Goal: Information Seeking & Learning: Learn about a topic

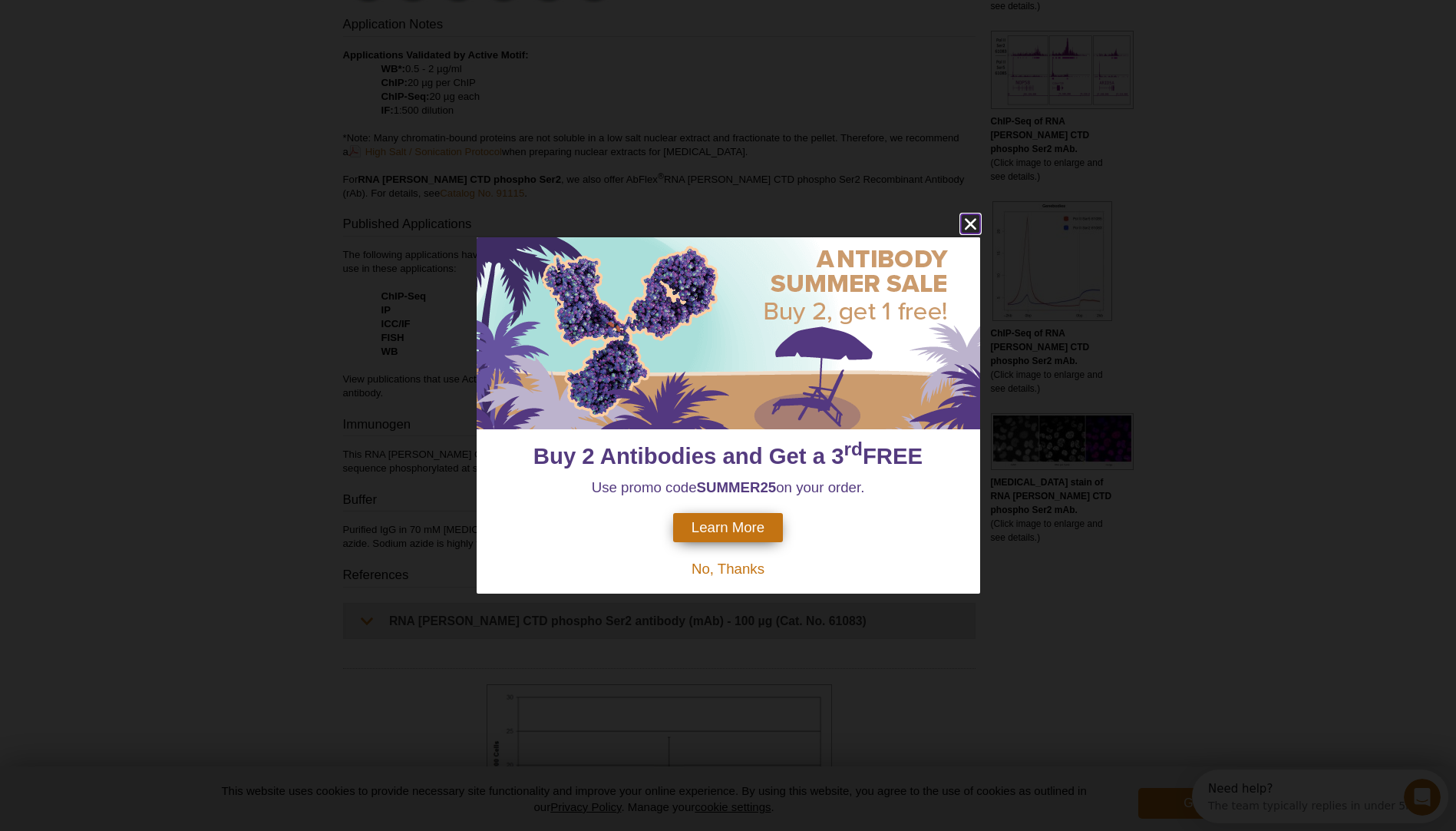
click at [974, 222] on icon "close" at bounding box center [969, 223] width 19 height 19
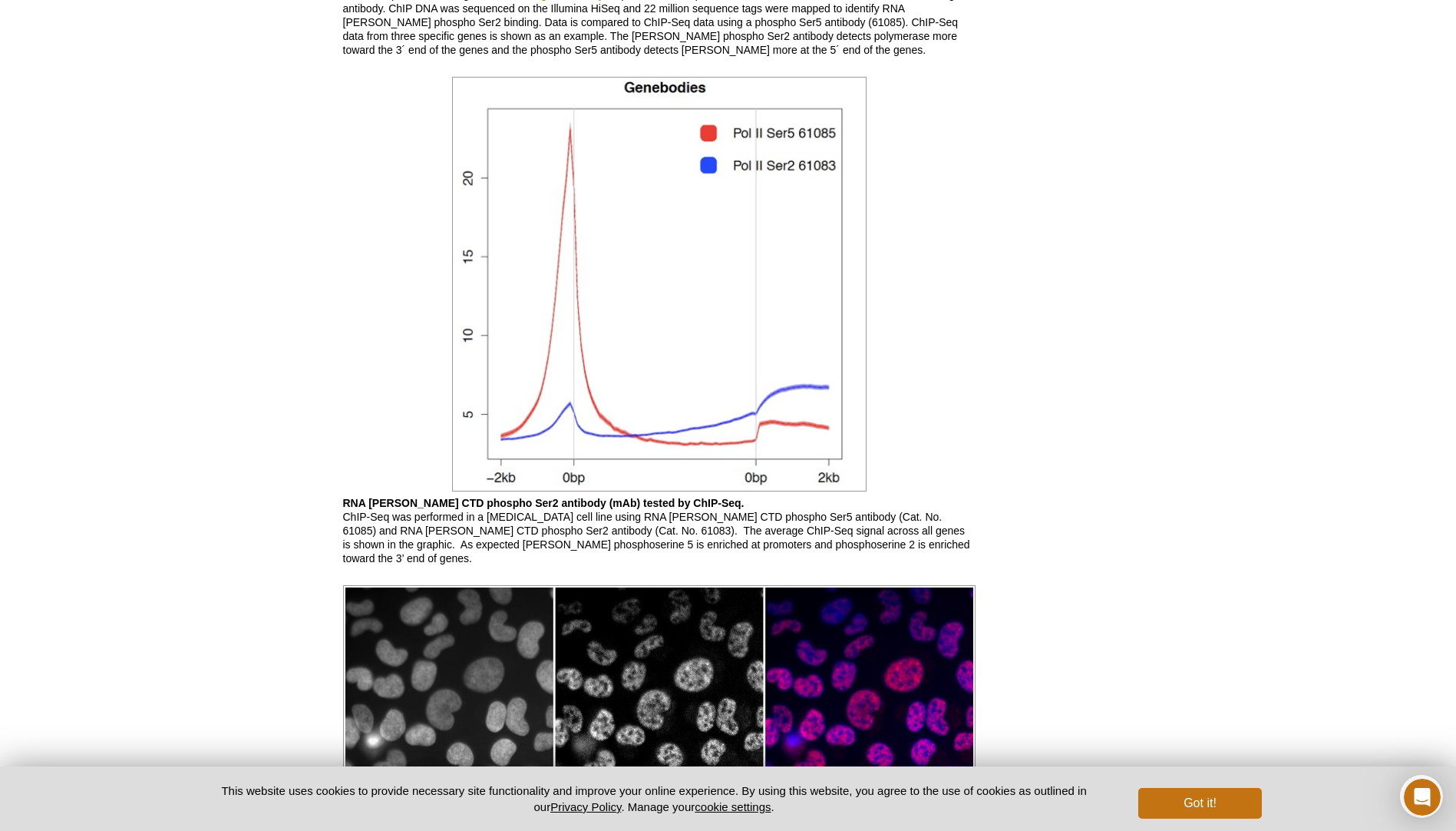
scroll to position [2073, 0]
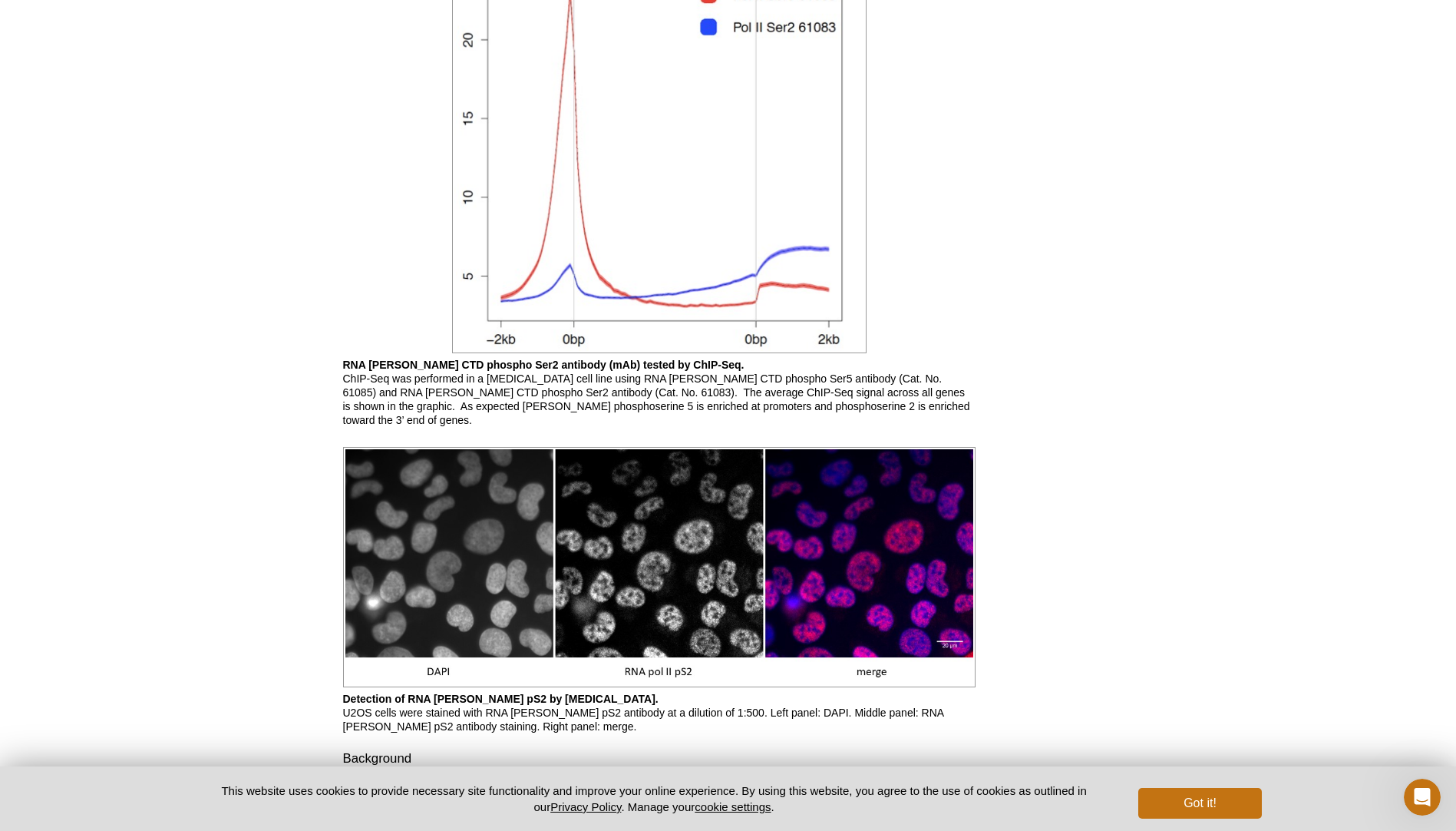
click at [834, 558] on img at bounding box center [659, 567] width 633 height 240
click at [800, 578] on img at bounding box center [659, 567] width 633 height 240
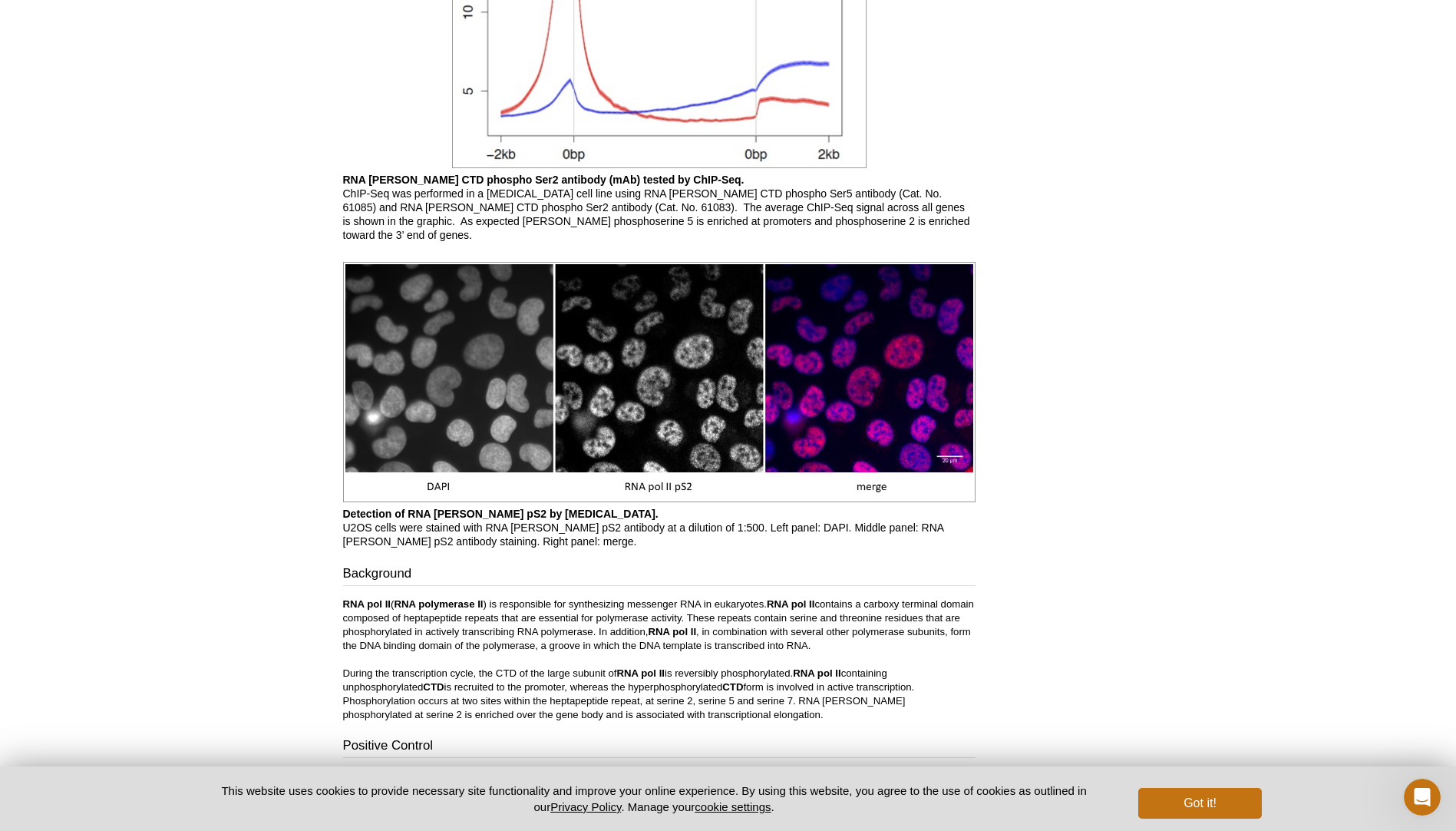
scroll to position [2304, 0]
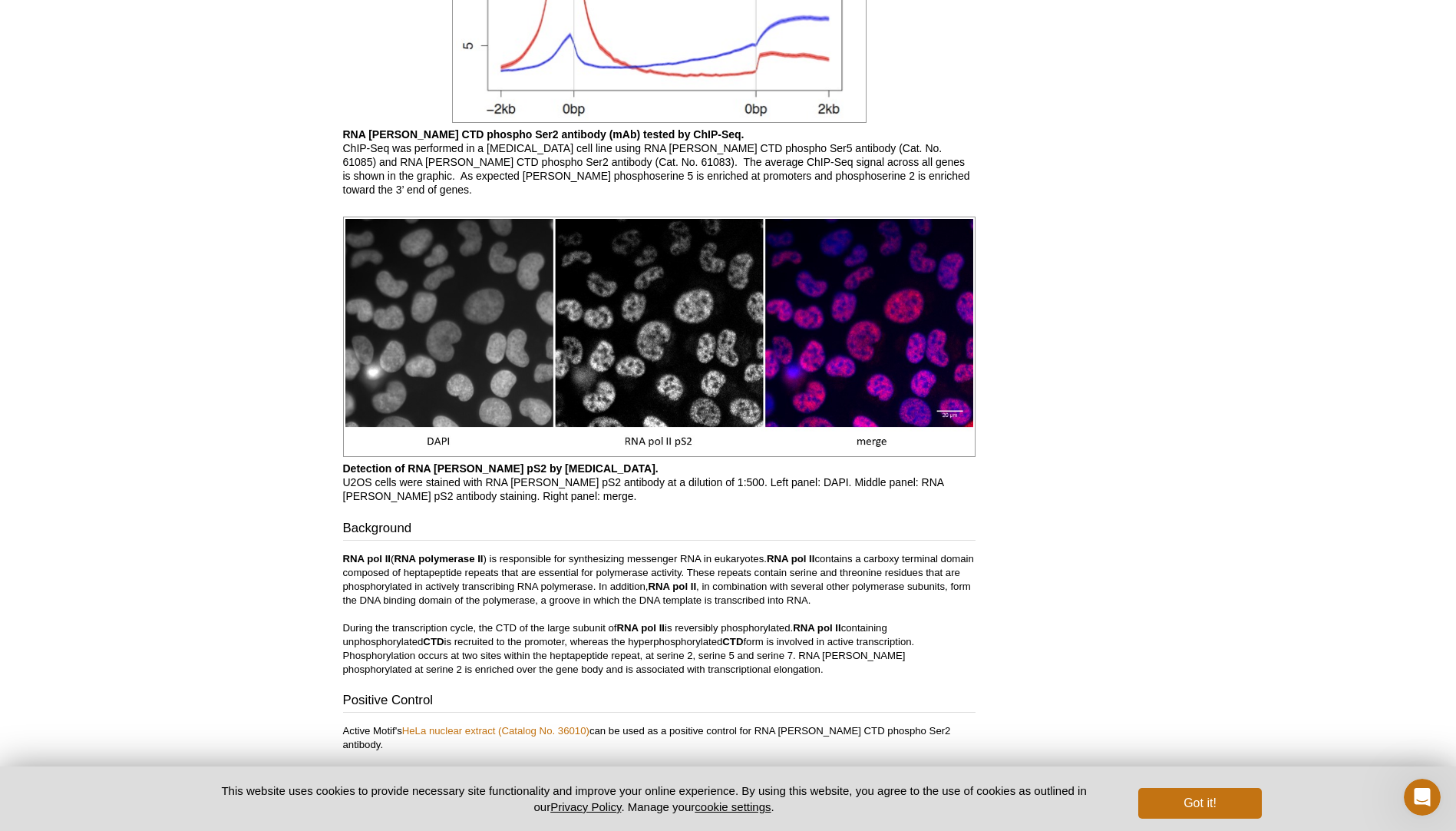
click at [866, 424] on img at bounding box center [659, 337] width 633 height 240
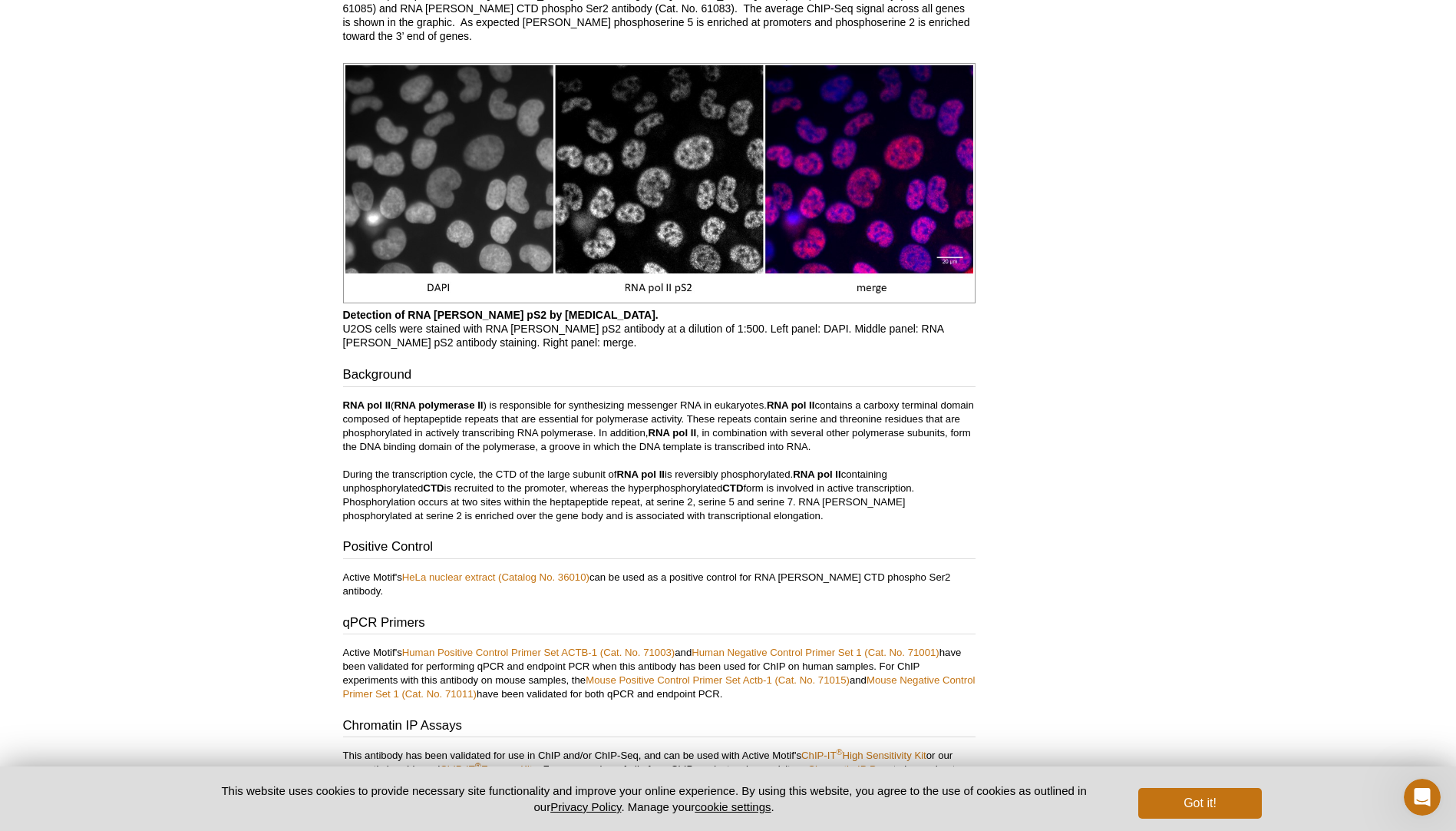
click at [874, 229] on img at bounding box center [659, 183] width 633 height 240
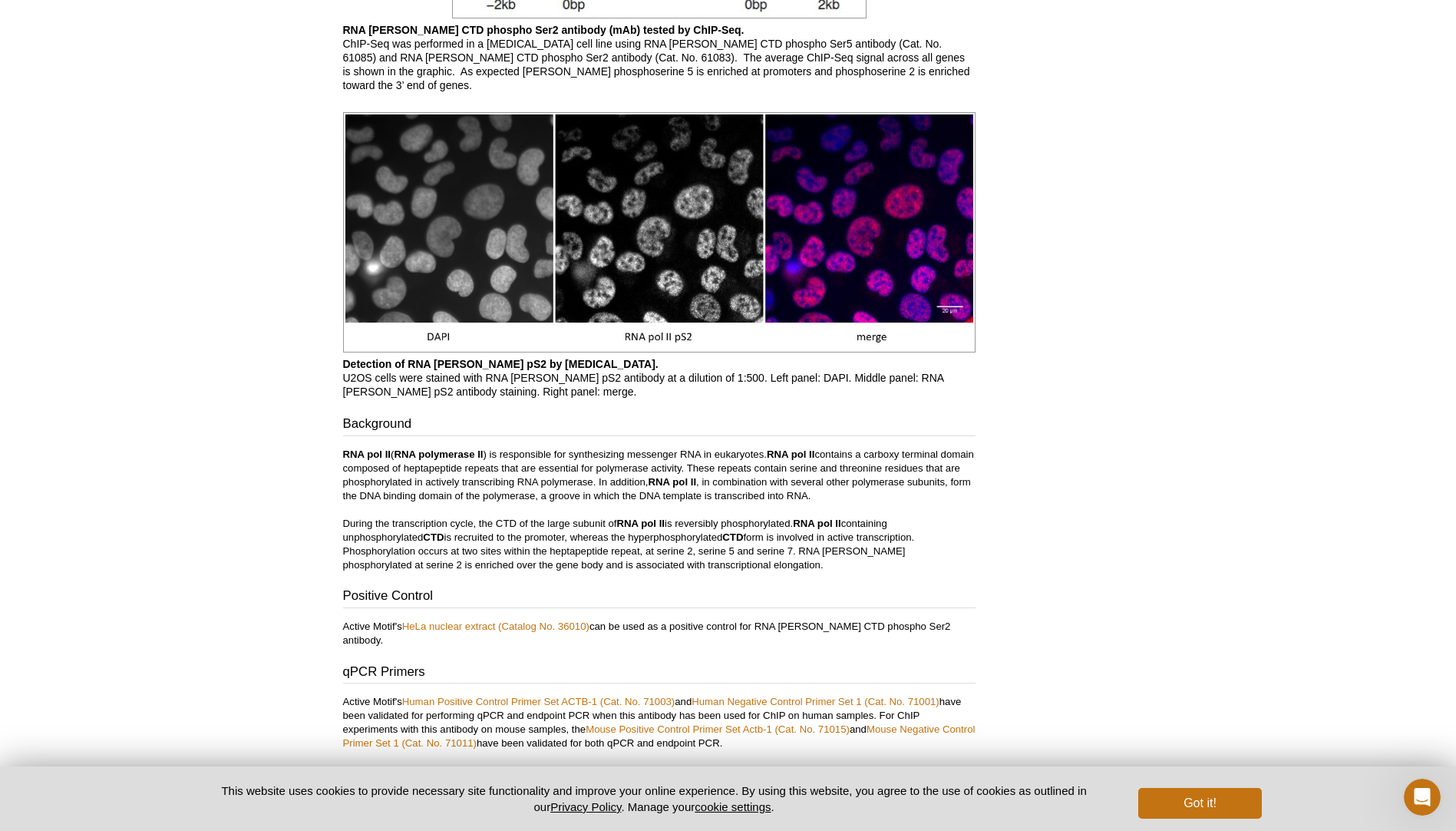
scroll to position [2380, 0]
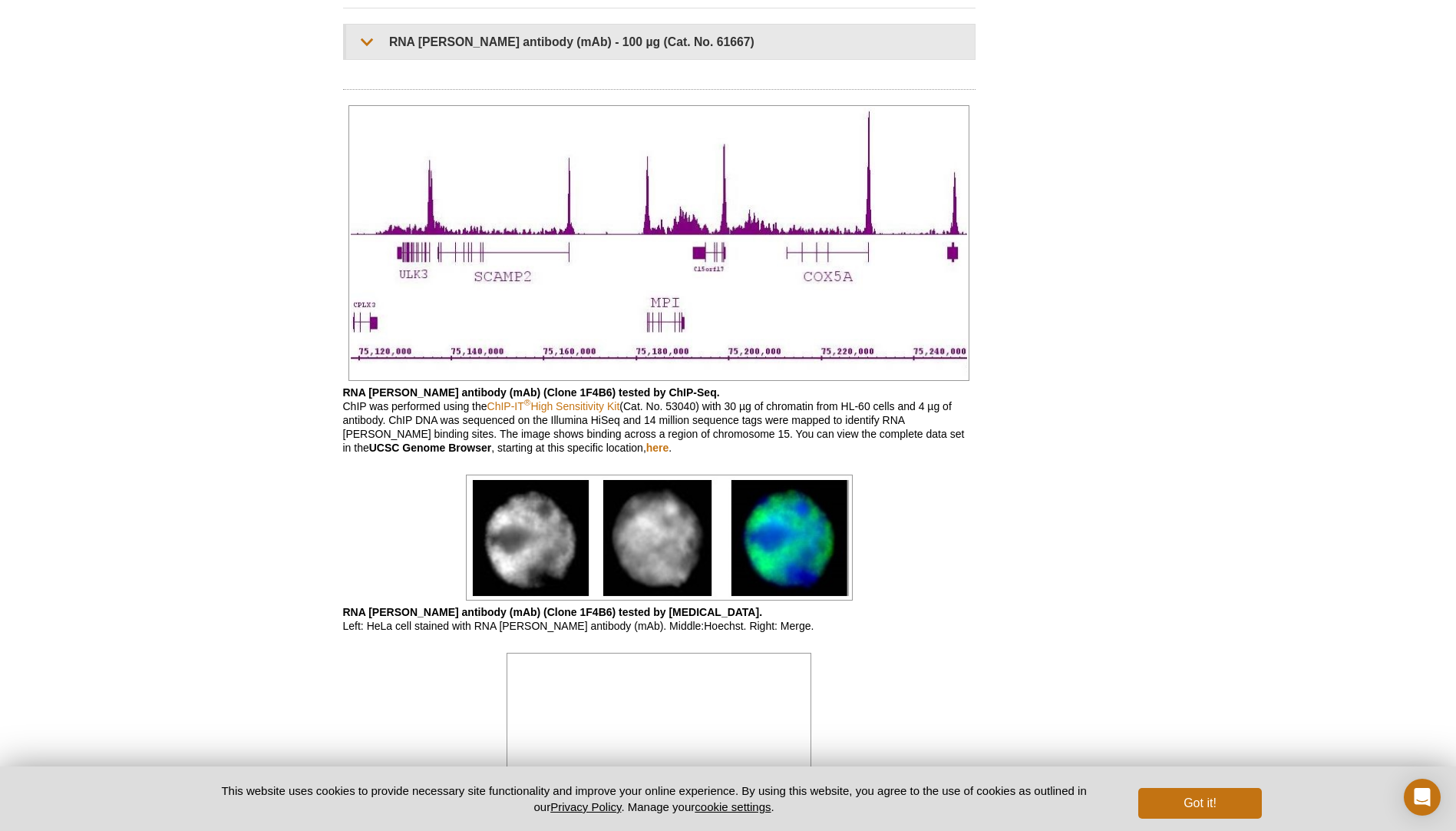
scroll to position [1382, 0]
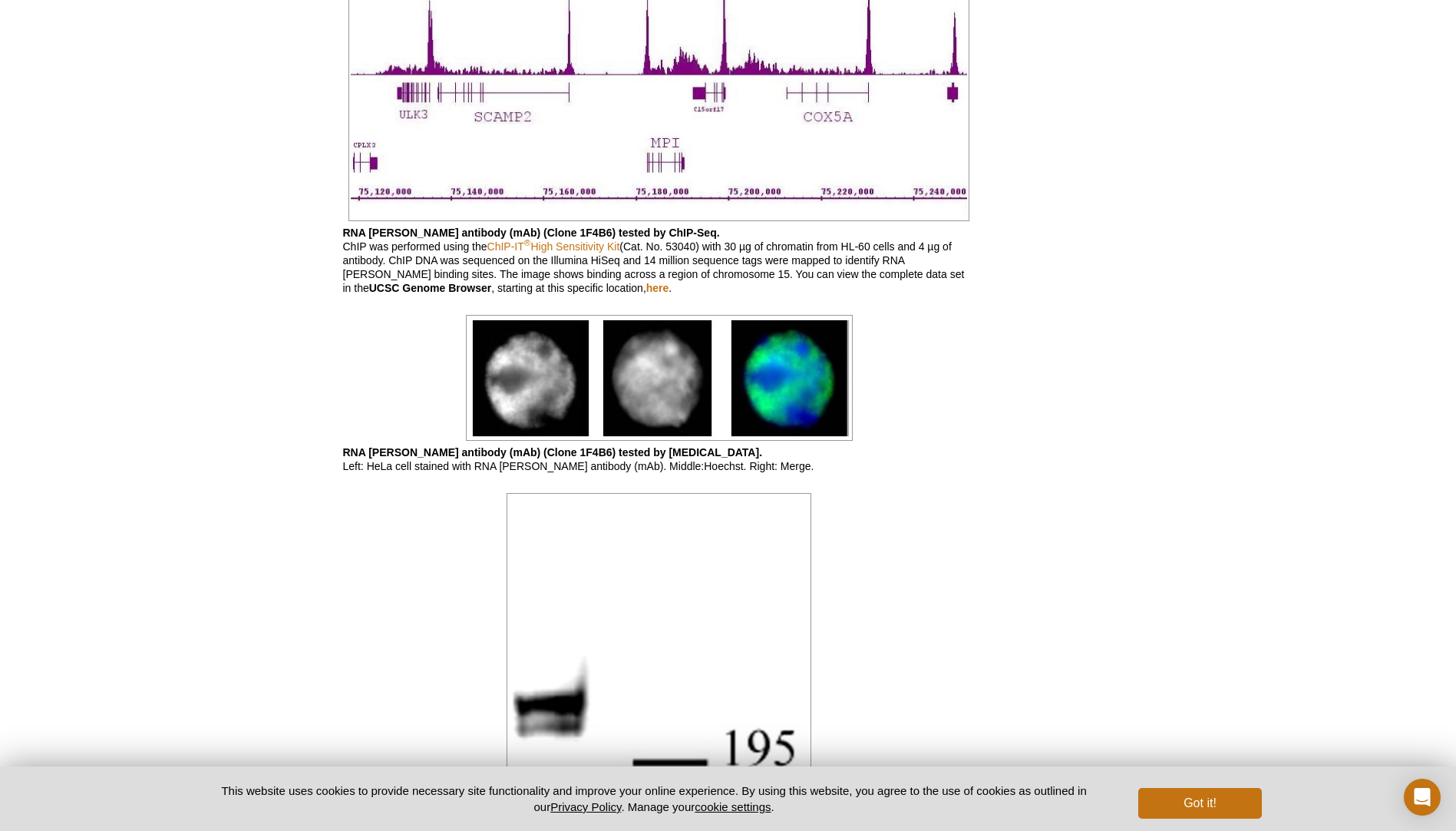
scroll to position [1613, 0]
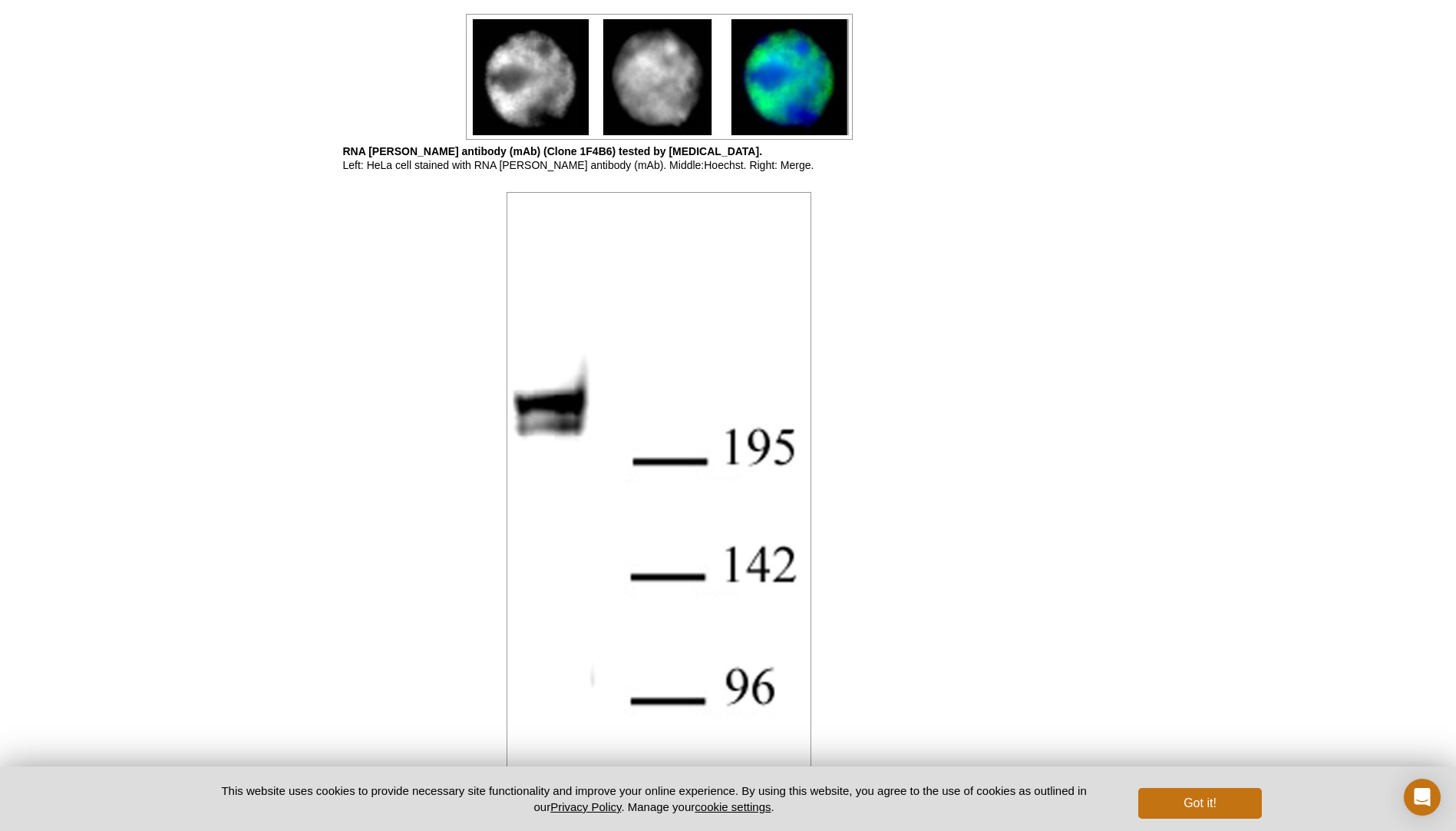
click at [767, 104] on img at bounding box center [659, 76] width 387 height 126
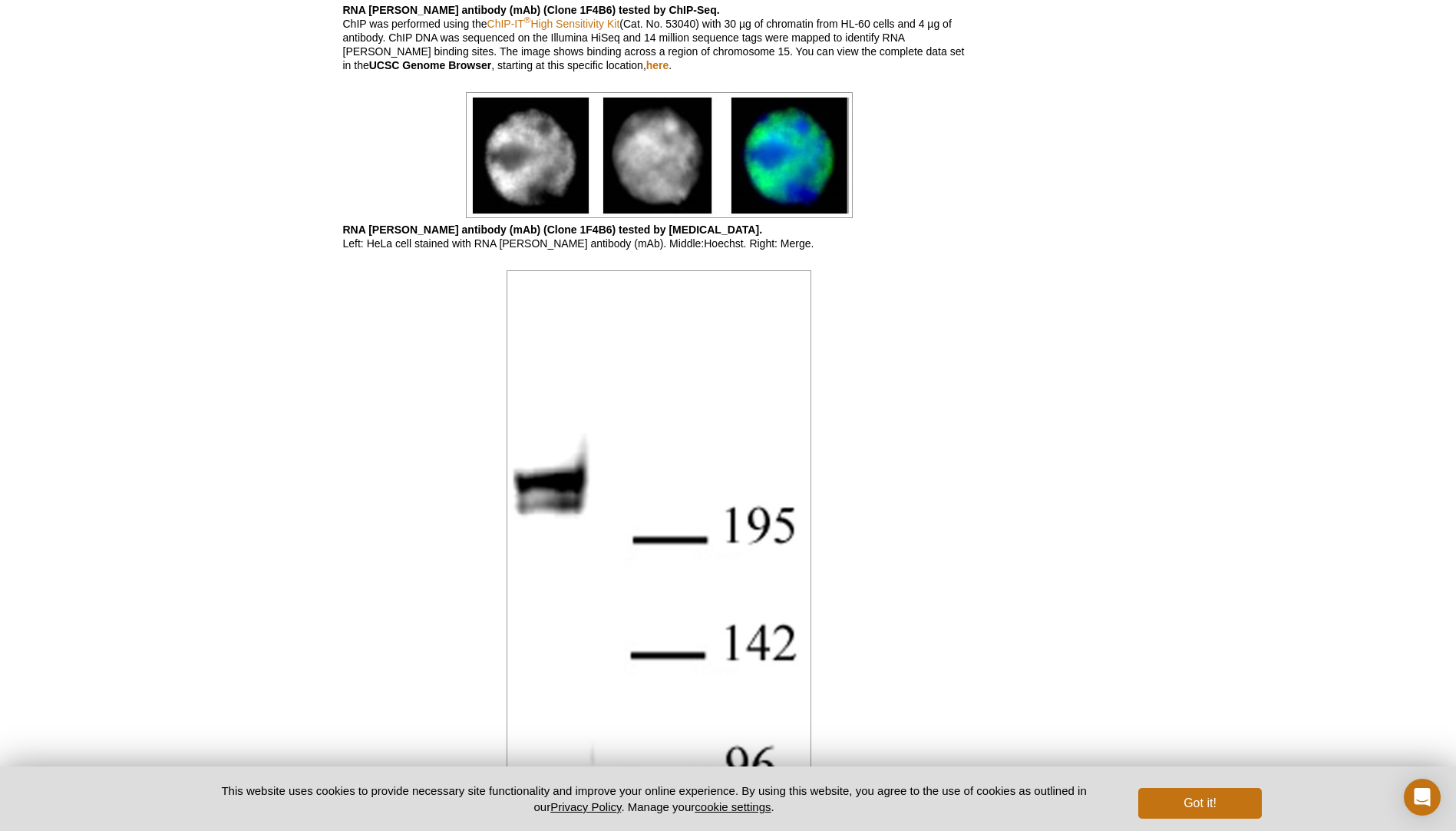
scroll to position [1459, 0]
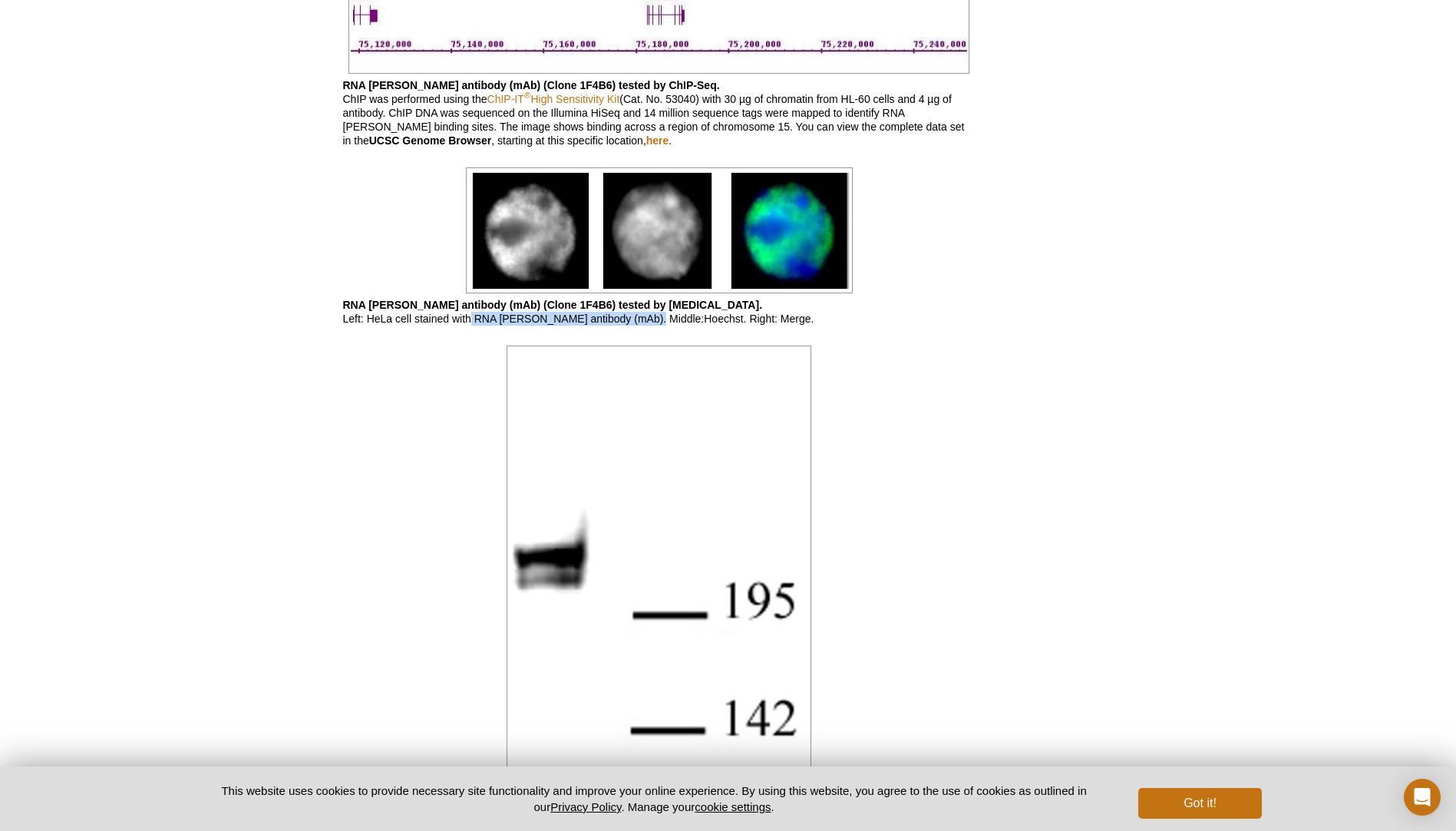
drag, startPoint x: 470, startPoint y: 324, endPoint x: 636, endPoint y: 320, distance: 166.0
click at [636, 320] on p "RNA pol II antibody (mAb) (Clone 1F4B6) tested by immunofluorescence. Left: HeL…" at bounding box center [659, 311] width 633 height 28
drag, startPoint x: 636, startPoint y: 320, endPoint x: 633, endPoint y: 149, distance: 171.0
click at [633, 149] on div "Feedback Print RNA pol II antibody (mAb) RRID: AB_2687513 Clone: 1F4B6 Aliases:…" at bounding box center [655, 328] width 640 height 3331
drag, startPoint x: 640, startPoint y: 319, endPoint x: 679, endPoint y: 318, distance: 39.0
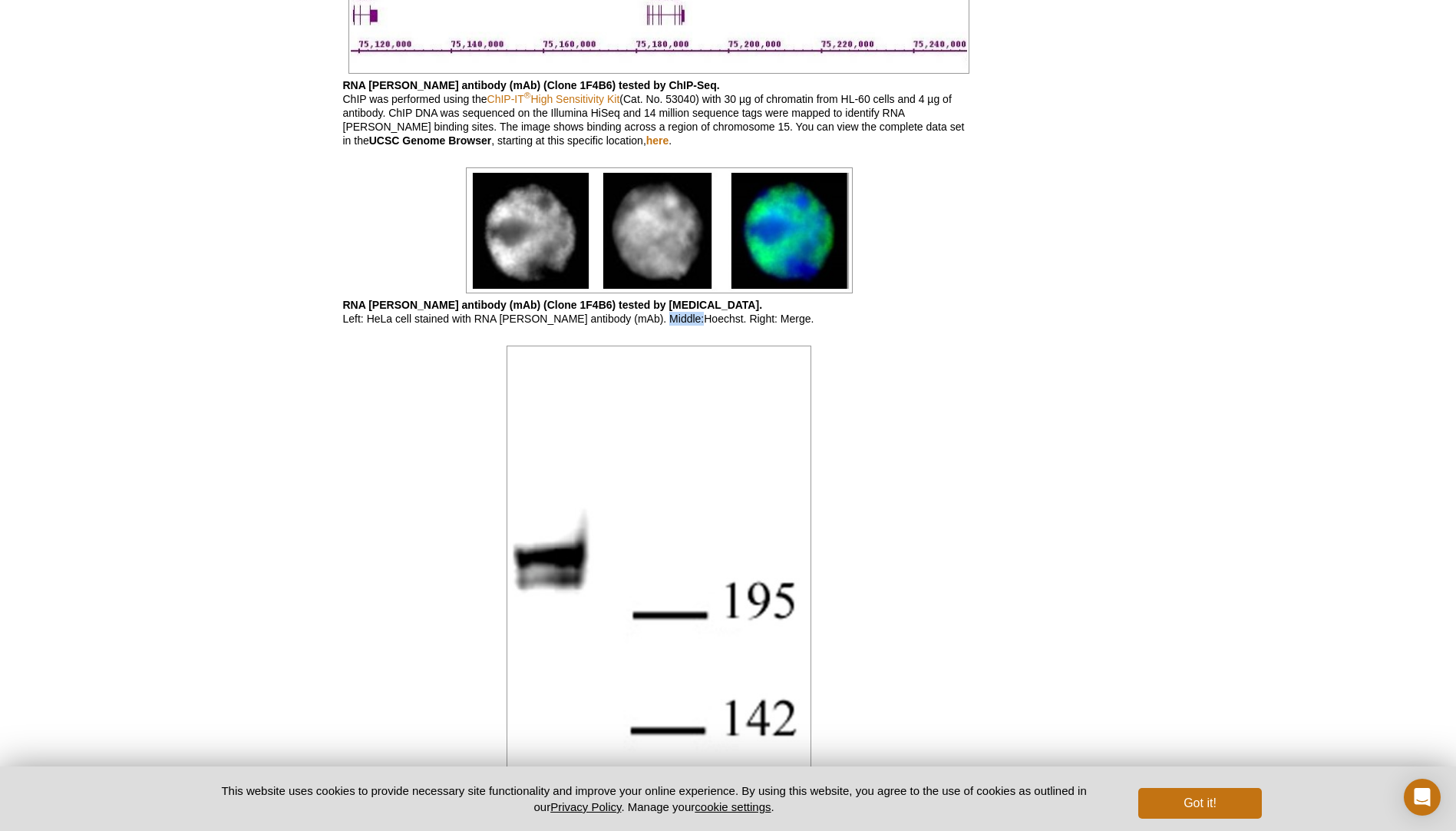
click at [679, 318] on p "RNA pol II antibody (mAb) (Clone 1F4B6) tested by immunofluorescence. Left: HeL…" at bounding box center [659, 311] width 633 height 28
drag, startPoint x: 679, startPoint y: 318, endPoint x: 616, endPoint y: 321, distance: 63.1
click at [616, 321] on p "RNA pol II antibody (mAb) (Clone 1F4B6) tested by immunofluorescence. Left: HeL…" at bounding box center [659, 311] width 633 height 28
drag, startPoint x: 514, startPoint y: 322, endPoint x: 553, endPoint y: 319, distance: 39.1
click at [553, 319] on p "RNA pol II antibody (mAb) (Clone 1F4B6) tested by immunofluorescence. Left: HeL…" at bounding box center [659, 311] width 633 height 28
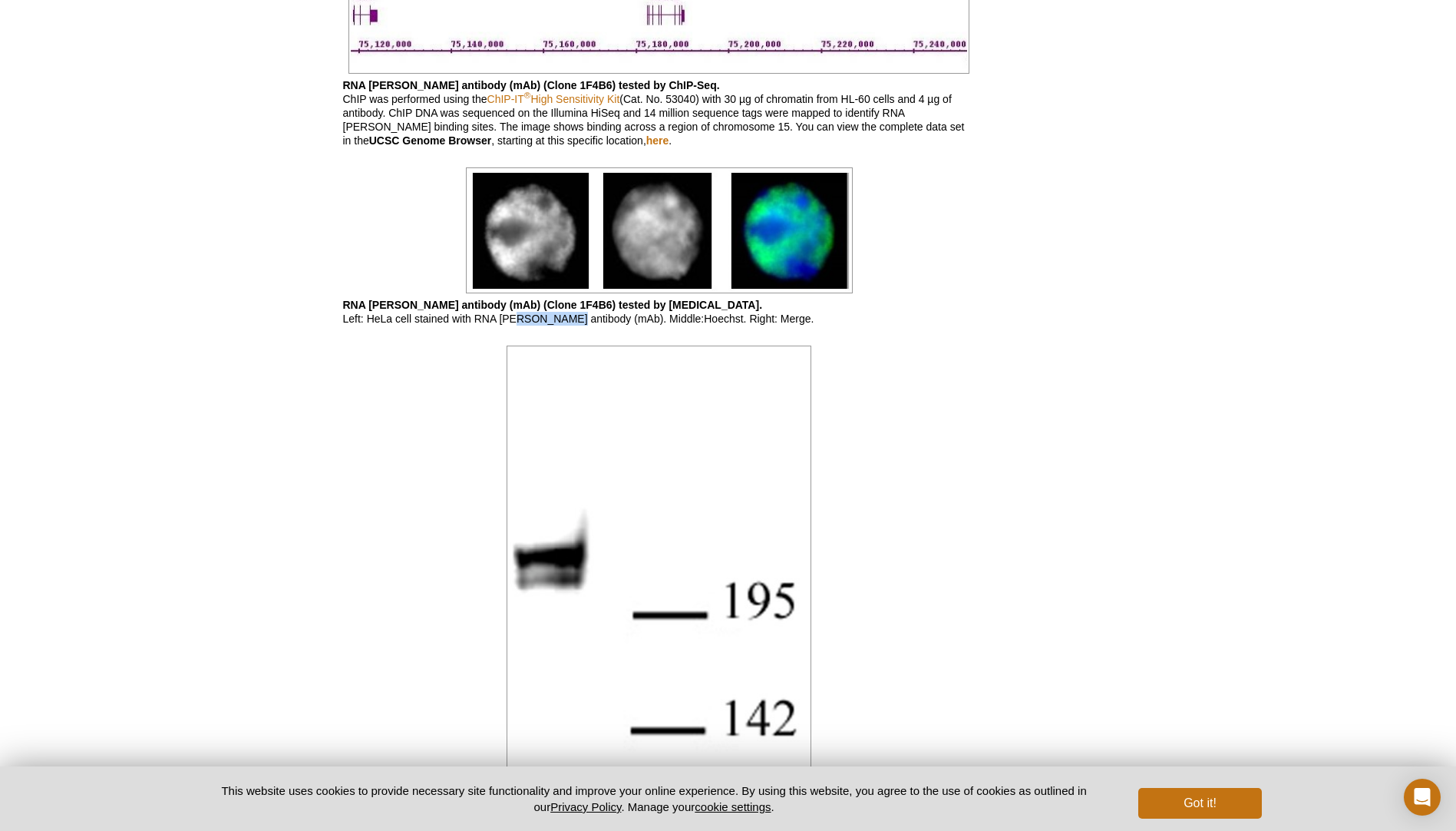
scroll to position [1382, 0]
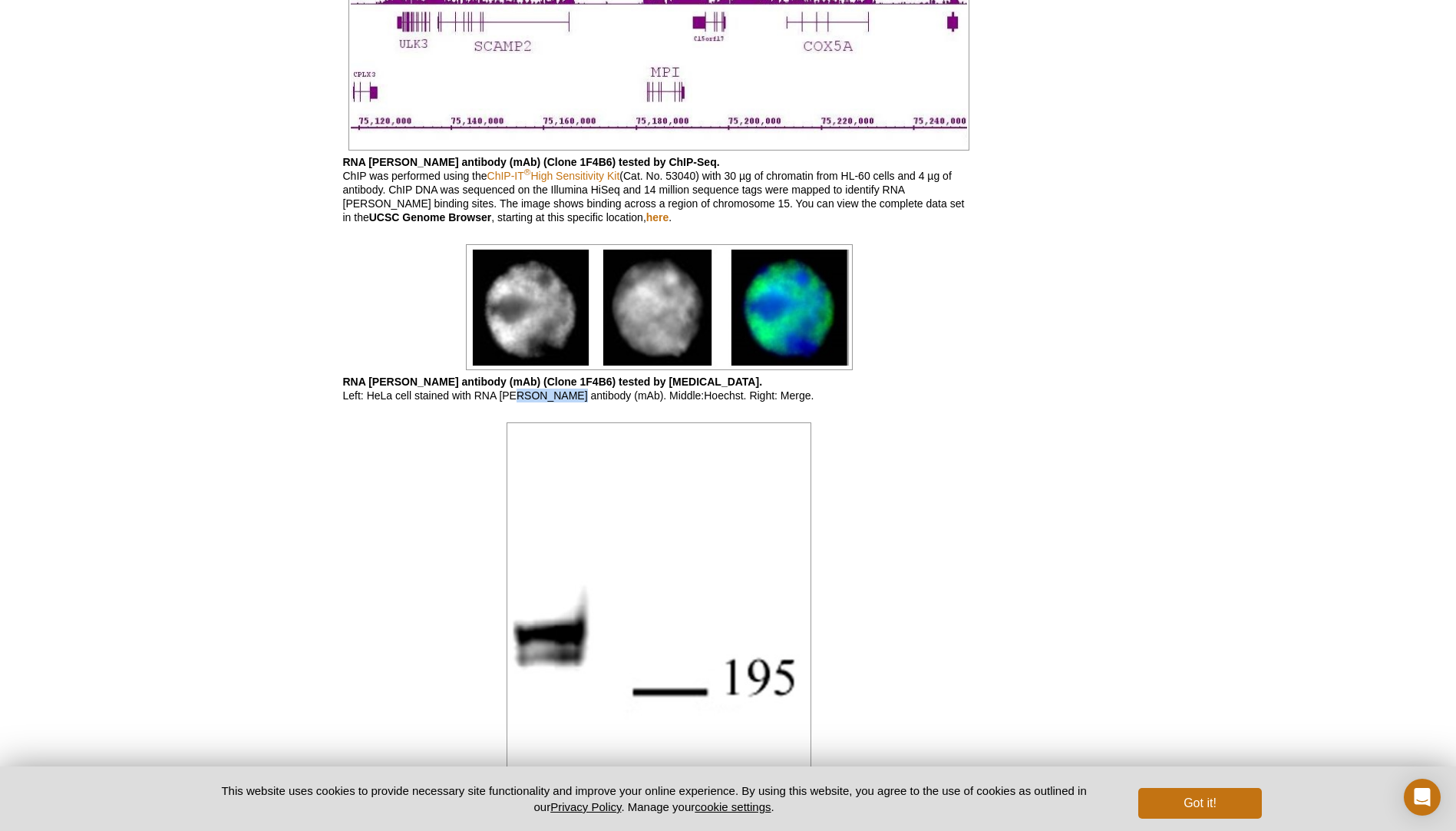
click at [802, 301] on img at bounding box center [659, 307] width 387 height 126
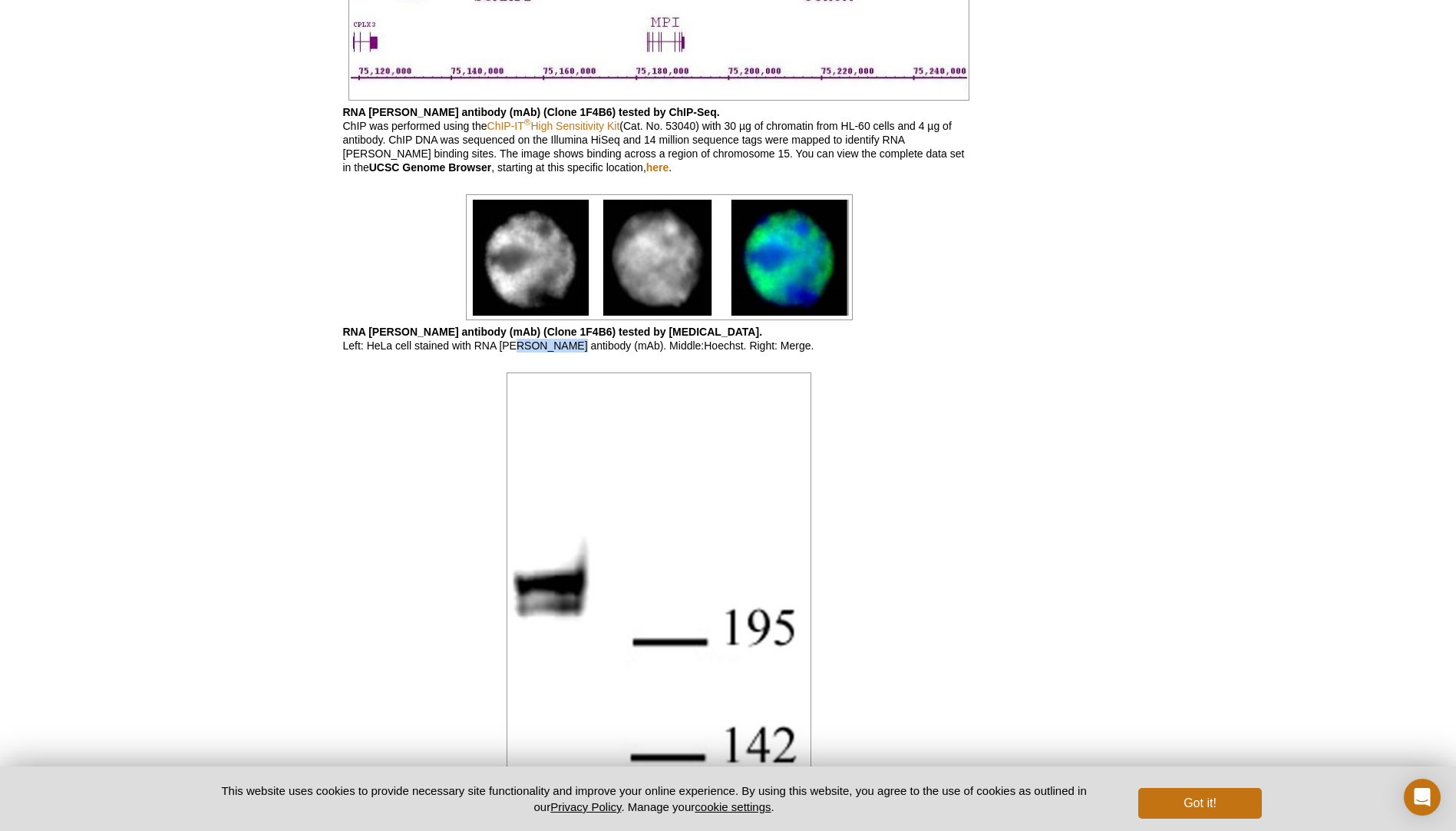
scroll to position [1459, 0]
